Goal: Task Accomplishment & Management: Manage account settings

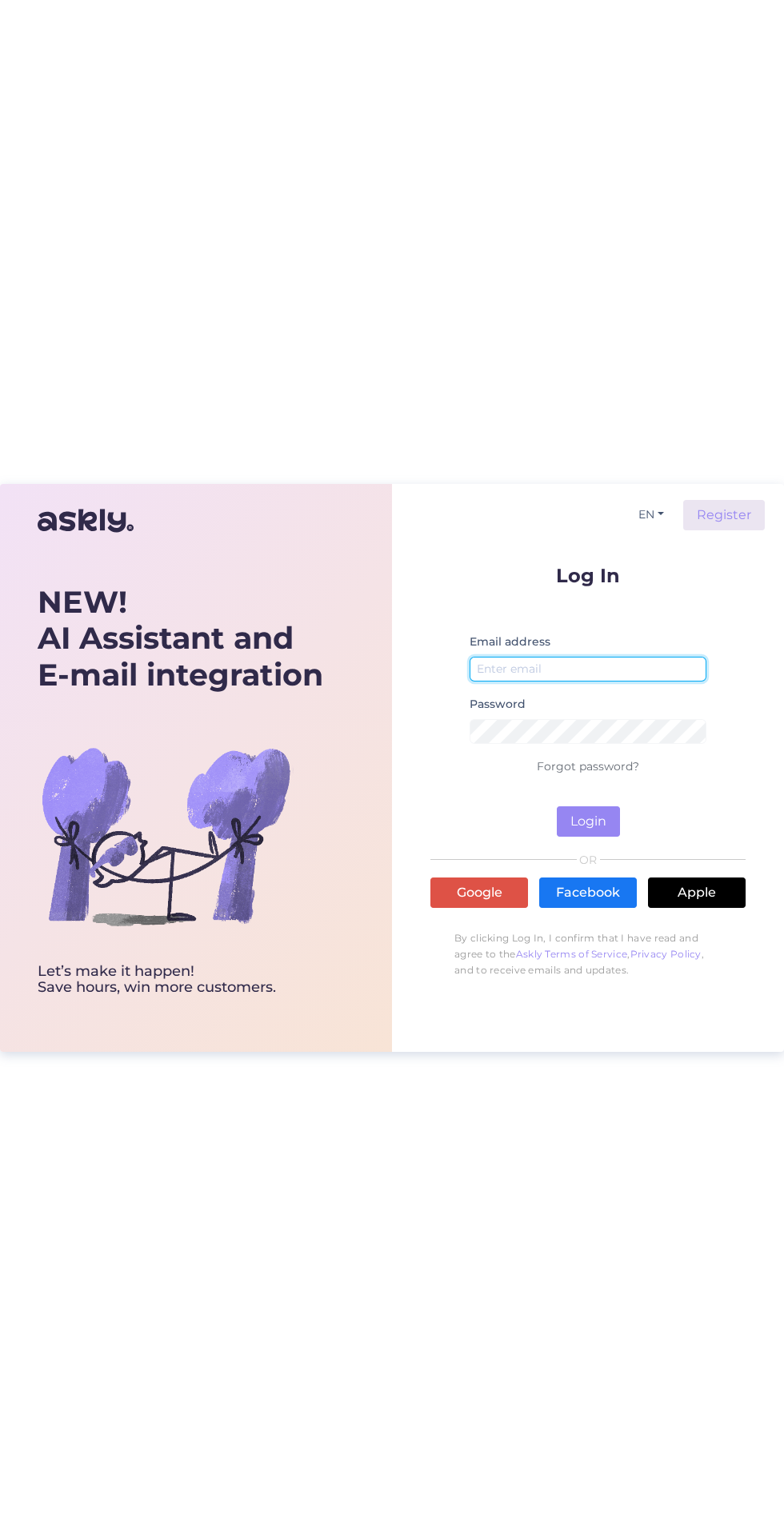
click at [652, 664] on input "email" at bounding box center [587, 668] width 236 height 24
type input "[EMAIL_ADDRESS][DOMAIN_NAME]"
click at [557, 806] on button "Login" at bounding box center [588, 821] width 63 height 31
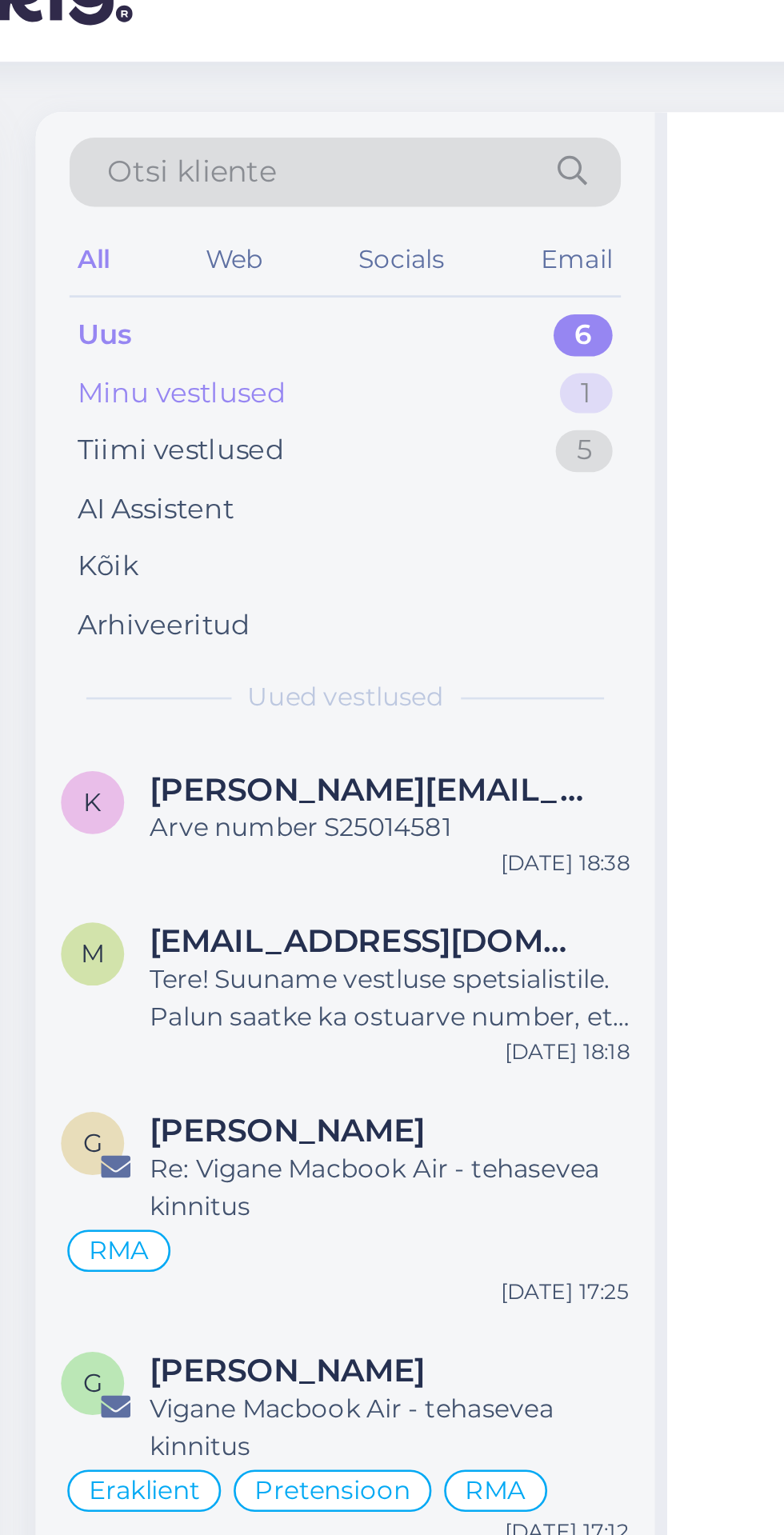
click at [143, 201] on div "Minu vestlused" at bounding box center [127, 203] width 79 height 16
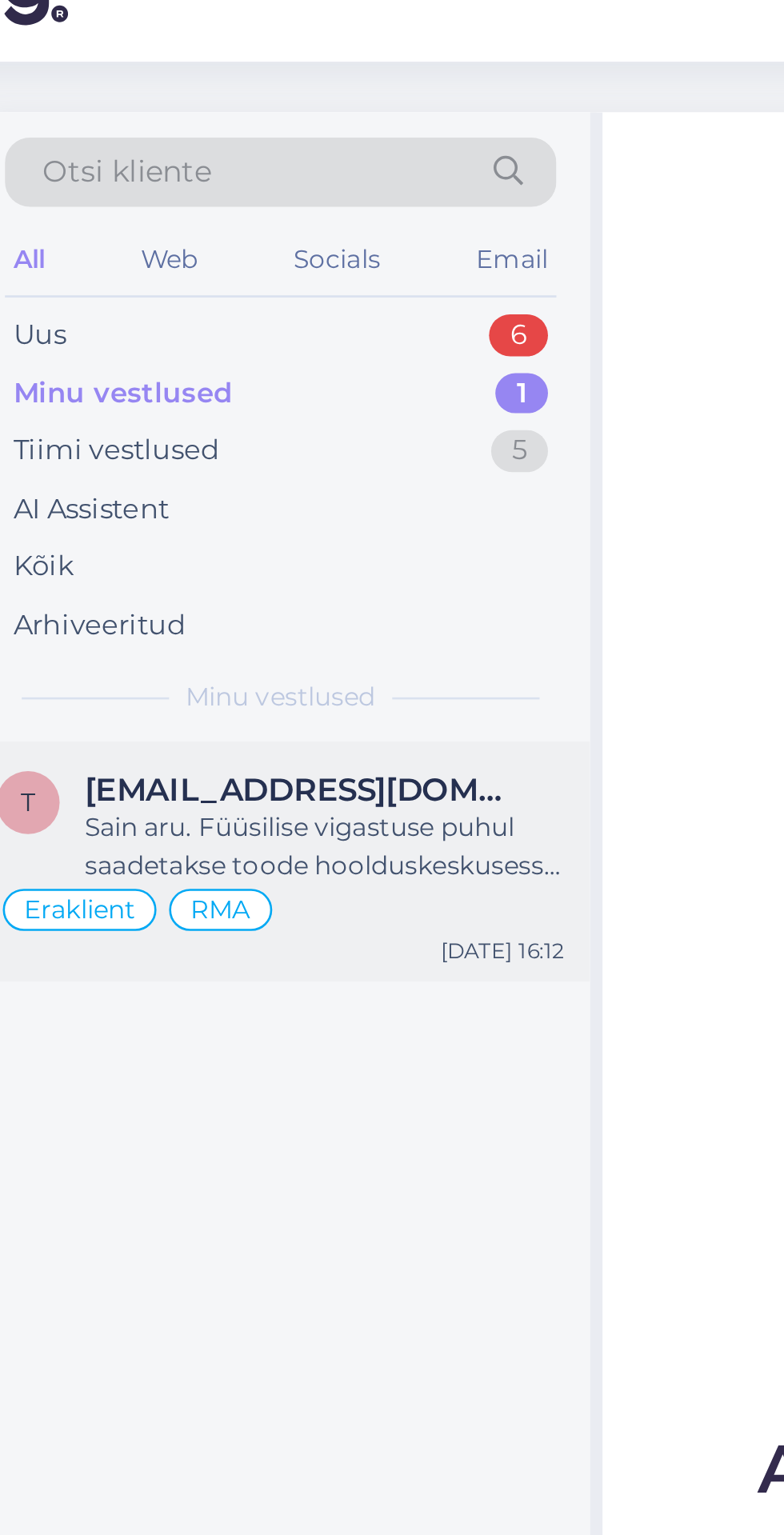
click at [234, 369] on div "Sain aru. Füüsilise vigastuse puhul saadetakse toode hoolduskeskusesse kontroll…" at bounding box center [206, 374] width 182 height 29
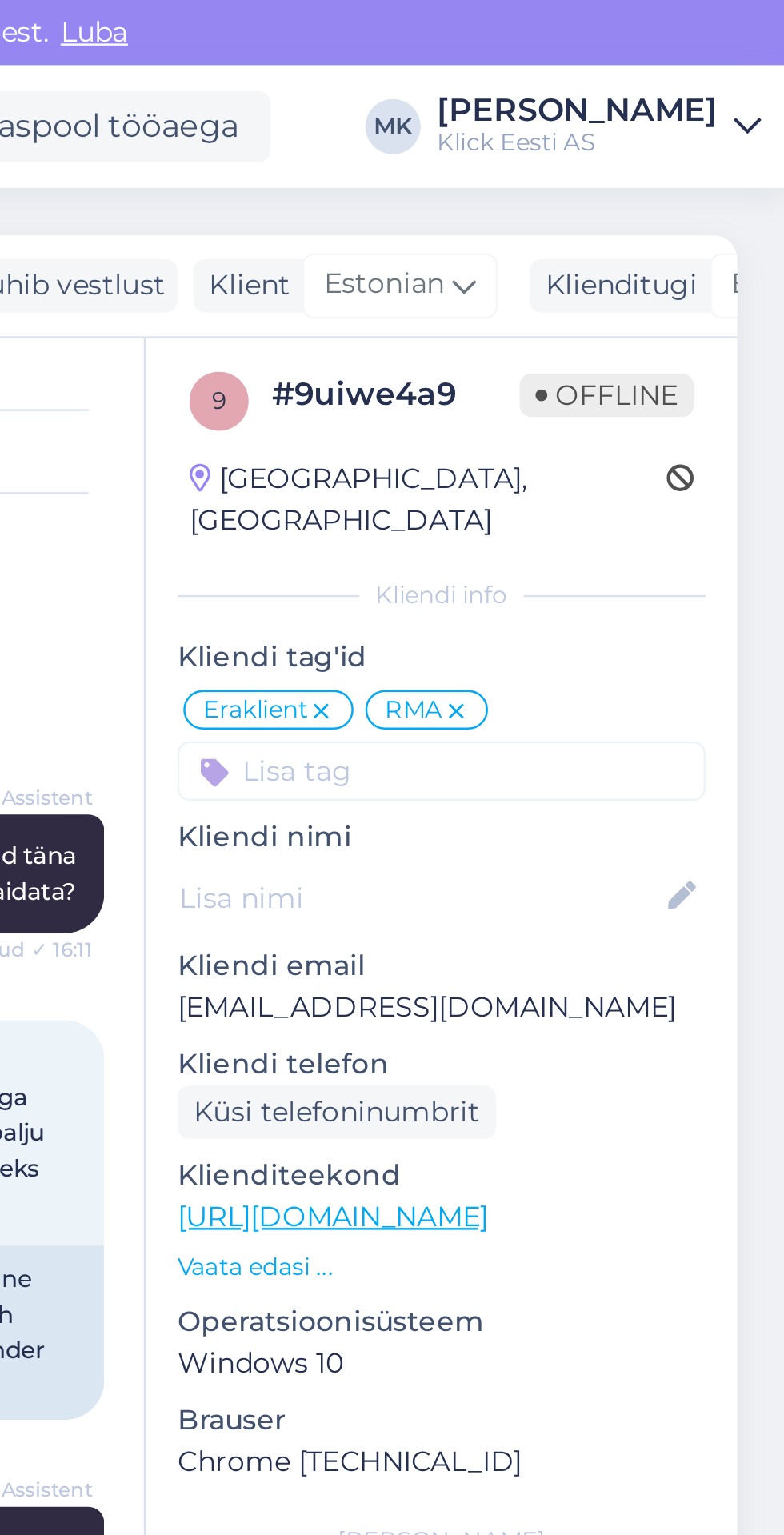
click at [760, 44] on link "[PERSON_NAME] [PERSON_NAME] Eesti AS" at bounding box center [708, 51] width 131 height 25
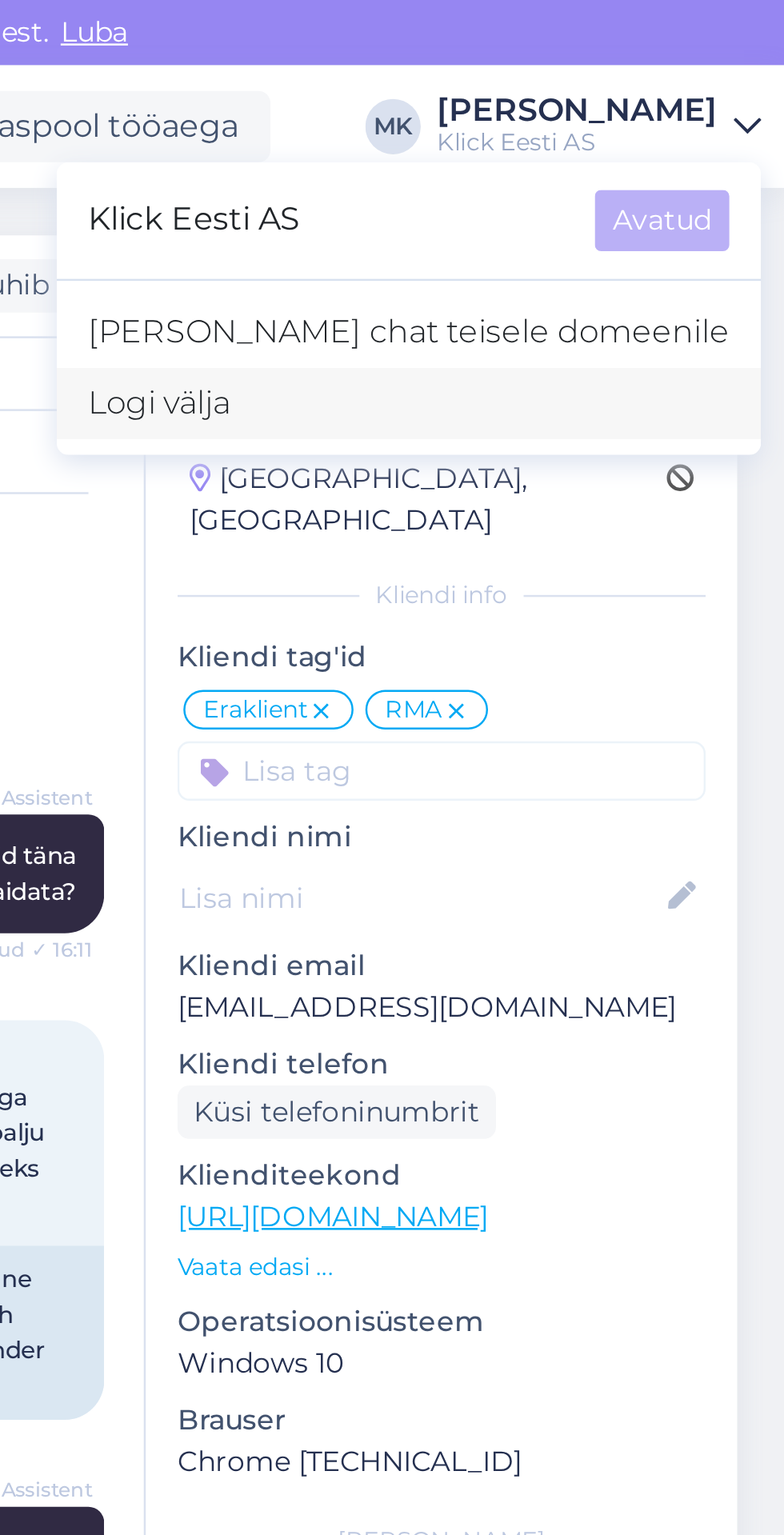
click at [633, 168] on div "Logi välja" at bounding box center [632, 163] width 284 height 29
